Goal: Use online tool/utility: Utilize a website feature to perform a specific function

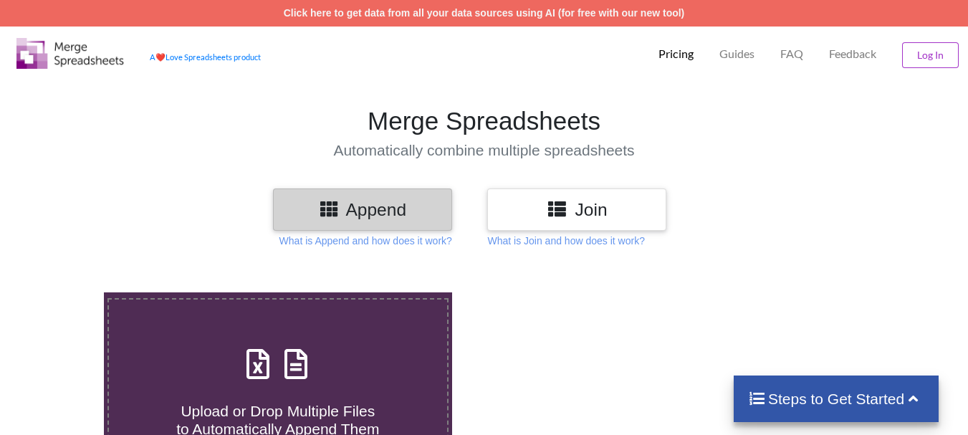
scroll to position [286, 0]
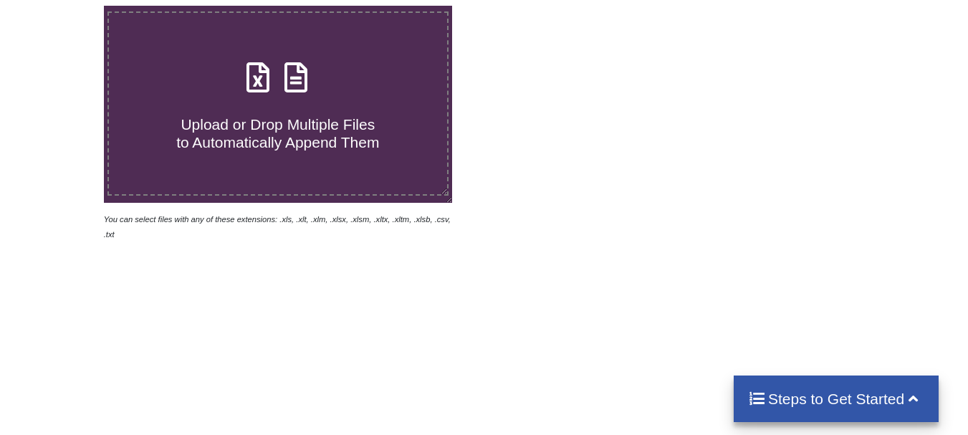
click at [319, 140] on span "Upload or Drop Multiple Files to Automatically Append Them" at bounding box center [277, 133] width 203 height 34
click at [64, 6] on input "Upload or Drop Multiple Files to Automatically Append Them" at bounding box center [64, 6] width 0 height 0
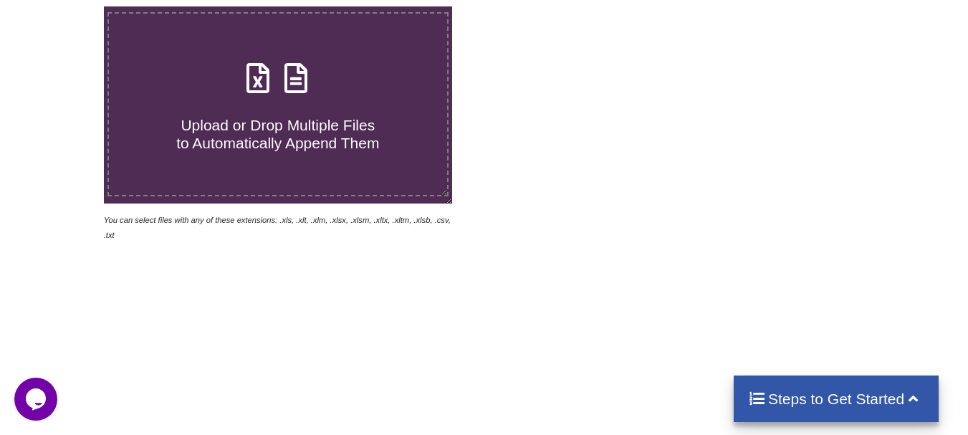
scroll to position [0, 0]
type input "C:\fakepath\100--1b-1a-1 (1).xlsx"
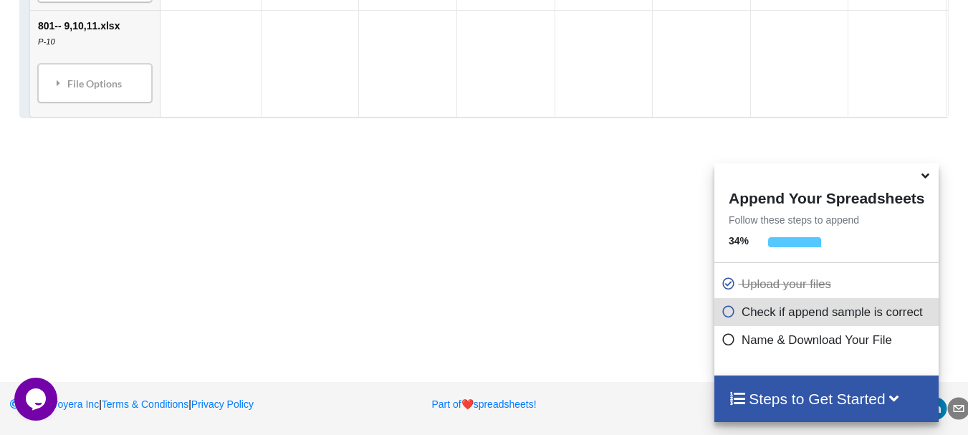
scroll to position [1518, 0]
click at [728, 313] on icon at bounding box center [728, 309] width 14 height 12
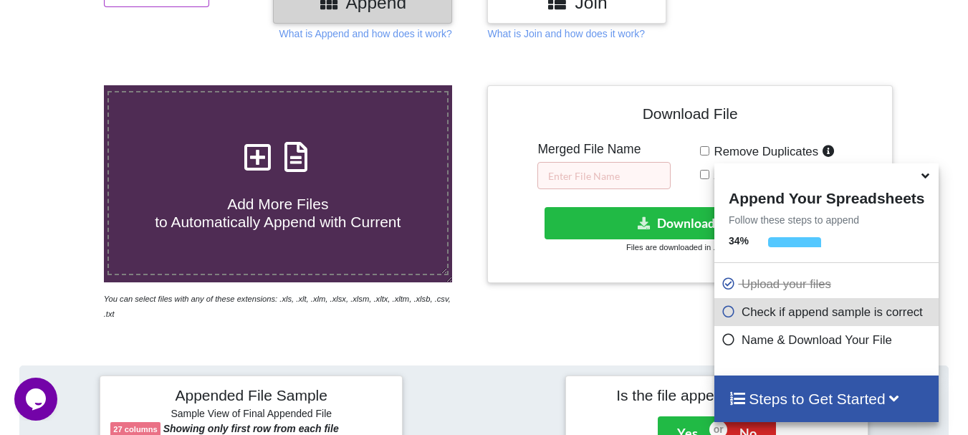
scroll to position [14, 0]
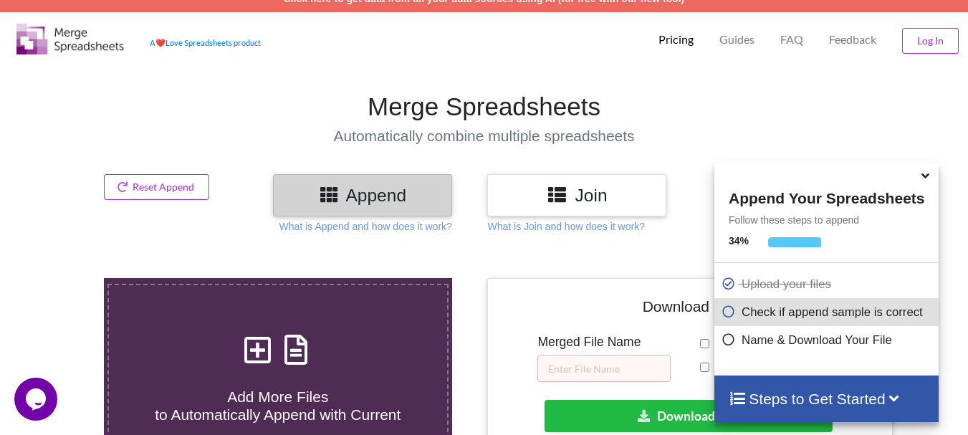
click at [924, 180] on icon at bounding box center [924, 173] width 15 height 13
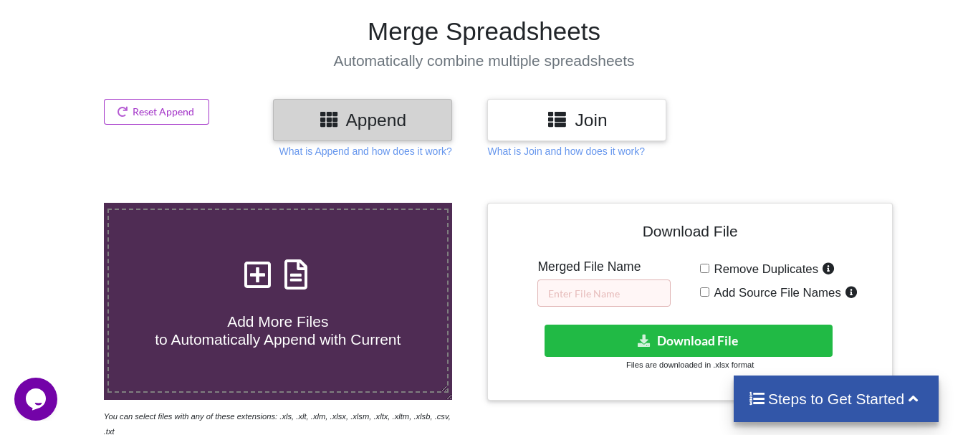
scroll to position [158, 0]
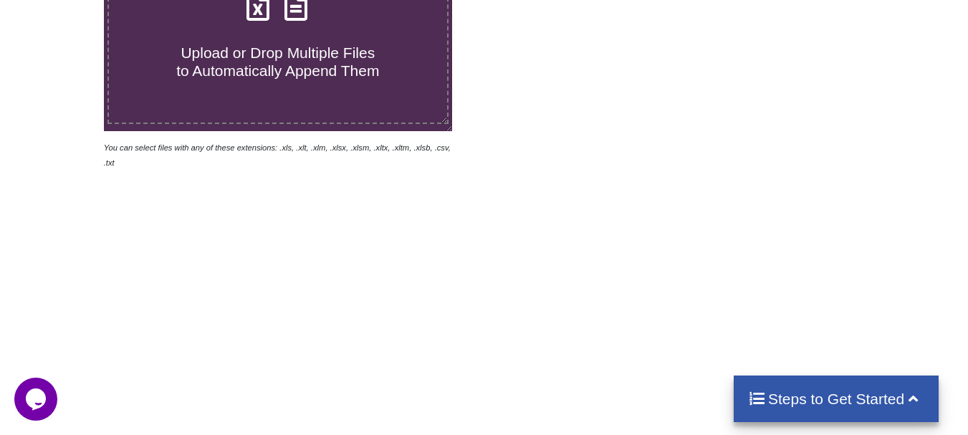
click at [336, 77] on span "Upload or Drop Multiple Files to Automatically Append Them" at bounding box center [277, 61] width 203 height 34
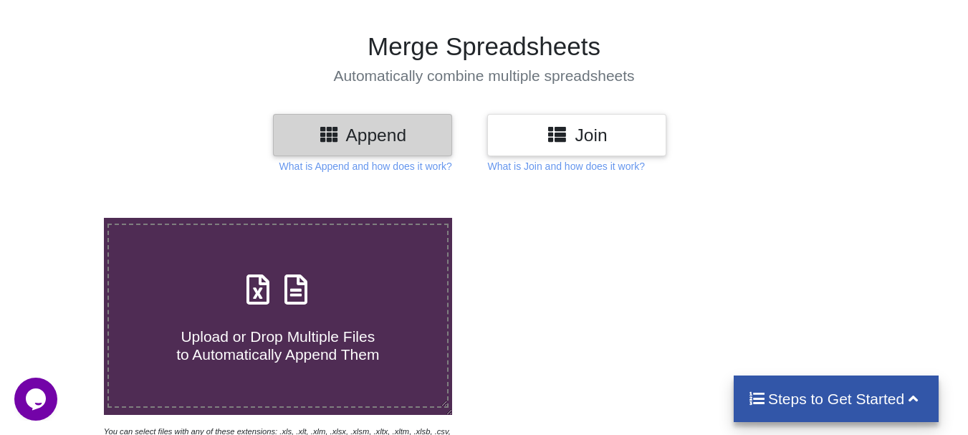
type input "C:\fakepath\100--1b-1a-1 (1).xlsx"
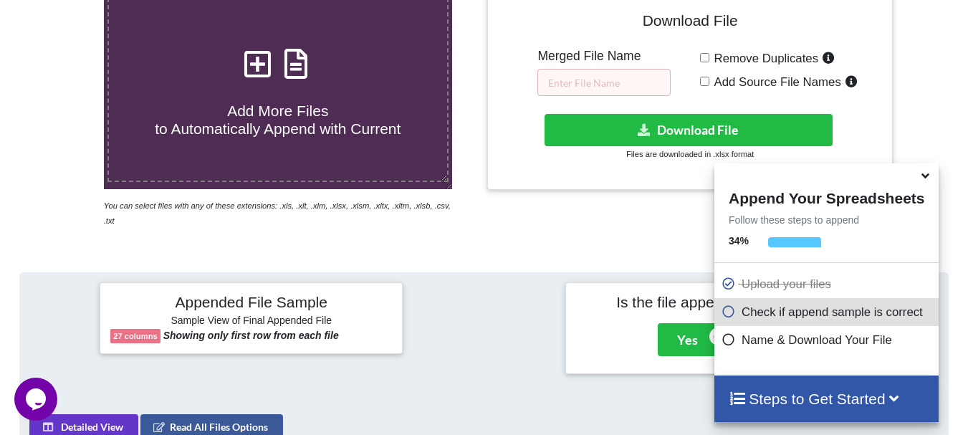
scroll to position [268, 0]
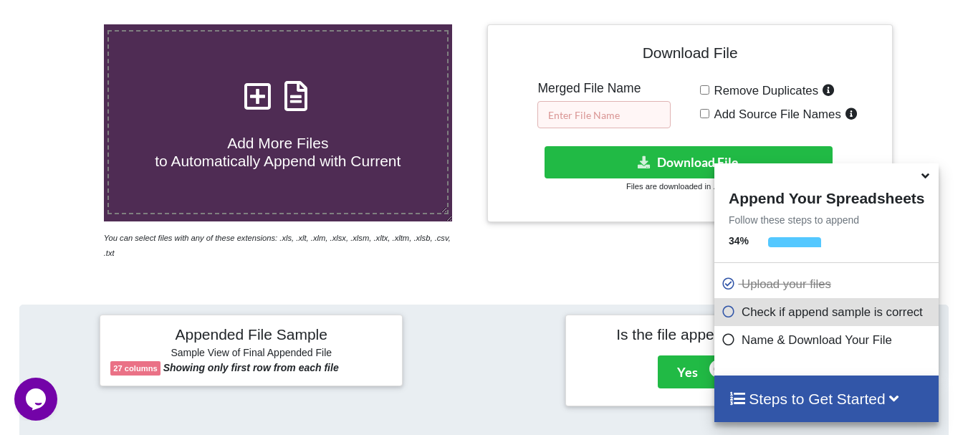
click at [601, 117] on input "text" at bounding box center [603, 114] width 133 height 27
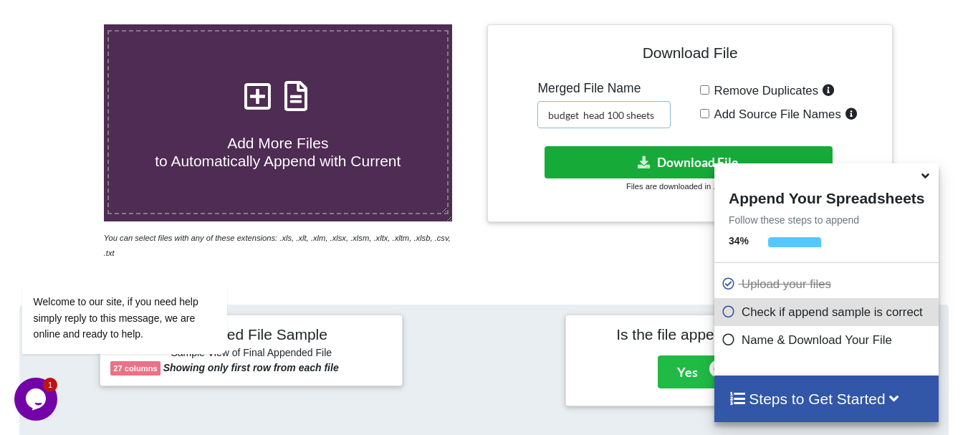
type input "budget head 100 sheets"
click at [638, 160] on icon at bounding box center [644, 161] width 15 height 11
